Goal: Navigation & Orientation: Find specific page/section

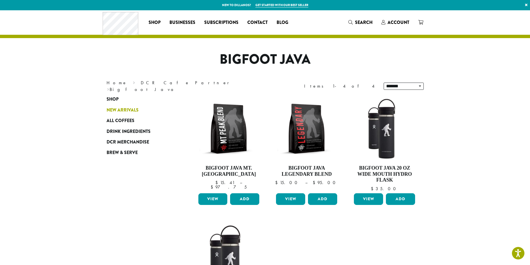
click at [114, 111] on span "New Arrivals" at bounding box center [123, 110] width 32 height 7
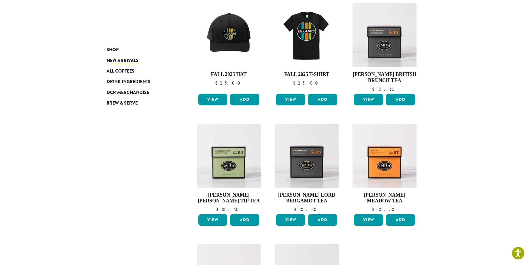
scroll to position [56, 0]
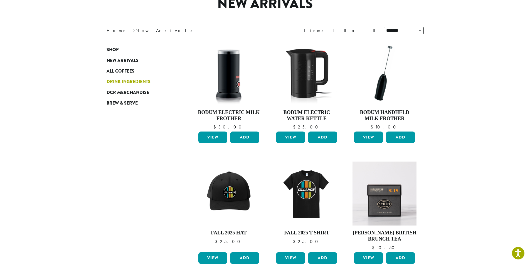
click at [115, 84] on span "Drink Ingredients" at bounding box center [129, 81] width 44 height 7
